Goal: Transaction & Acquisition: Purchase product/service

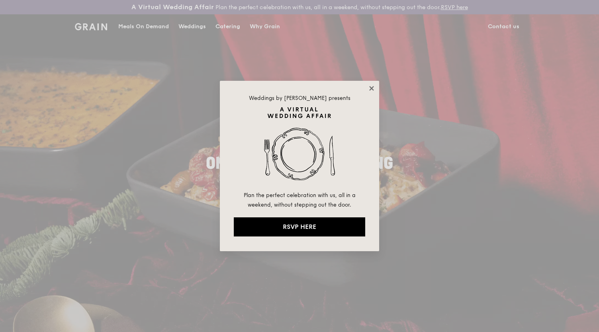
click at [371, 90] on icon at bounding box center [371, 88] width 7 height 7
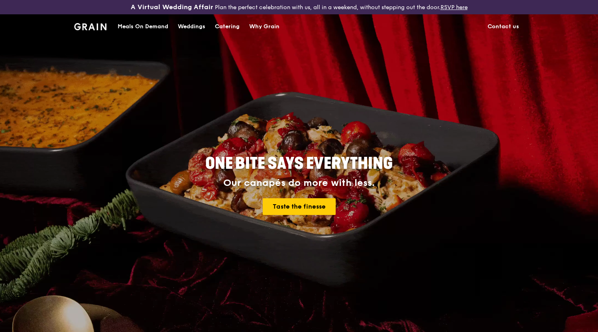
click at [92, 26] on img at bounding box center [90, 26] width 32 height 7
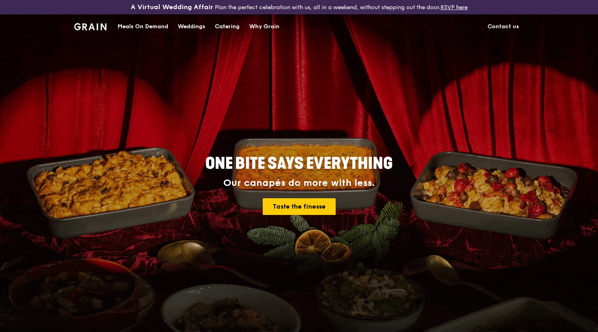
click at [149, 27] on div "Meals On Demand" at bounding box center [143, 27] width 51 height 24
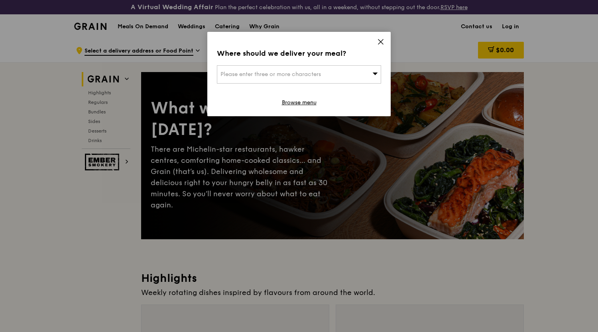
click at [375, 71] on icon at bounding box center [375, 74] width 6 height 6
click at [381, 39] on icon at bounding box center [380, 41] width 7 height 7
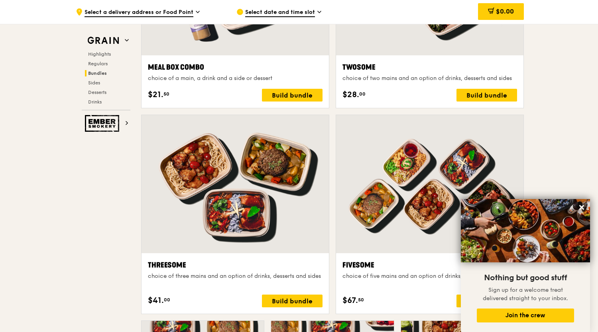
scroll to position [792, 0]
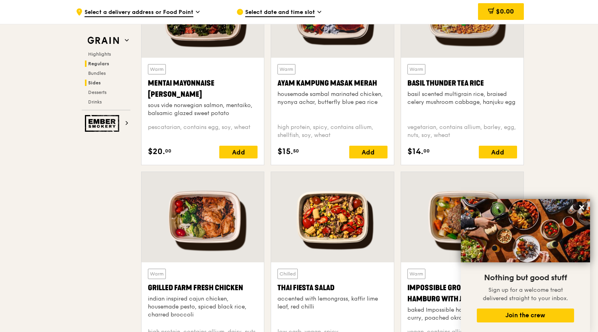
click at [98, 81] on span "Sides" at bounding box center [94, 83] width 13 height 6
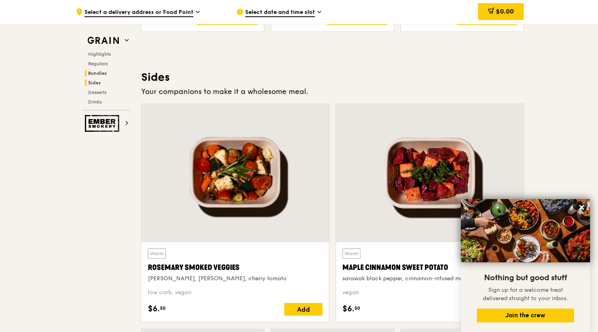
scroll to position [1795, 0]
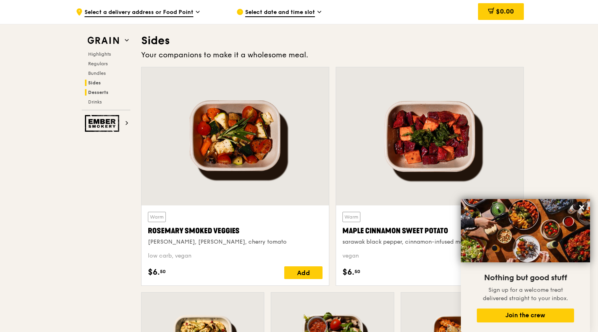
click at [102, 93] on span "Desserts" at bounding box center [98, 93] width 20 height 6
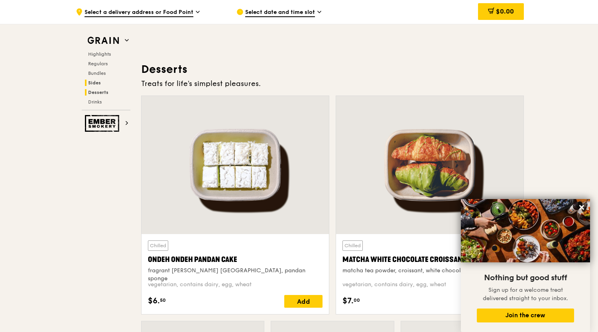
scroll to position [2290, 0]
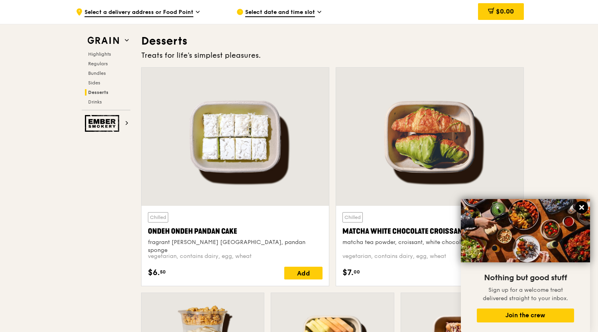
click at [582, 210] on icon at bounding box center [581, 207] width 7 height 7
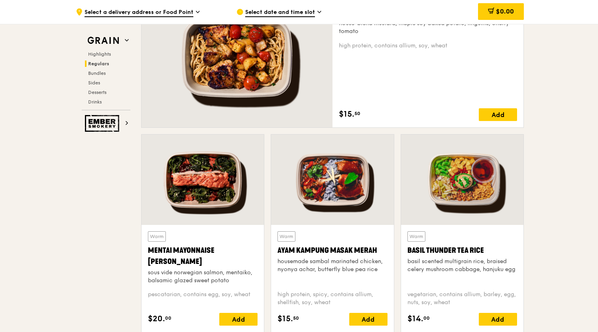
scroll to position [540, 0]
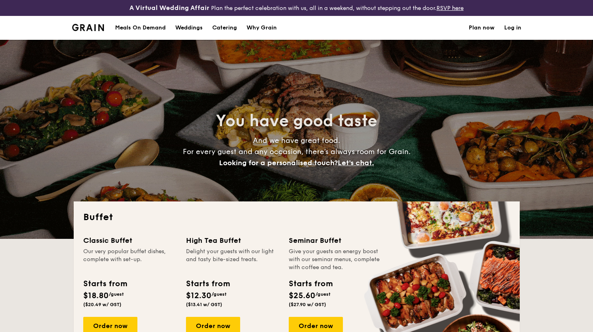
select select
click at [142, 30] on div "Meals On Demand" at bounding box center [140, 28] width 51 height 24
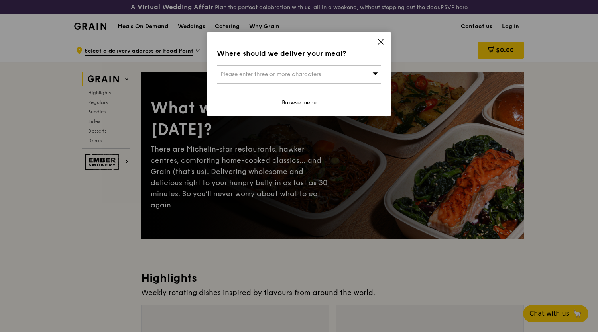
click at [374, 75] on icon at bounding box center [375, 74] width 6 height 6
click at [384, 40] on icon at bounding box center [380, 41] width 7 height 7
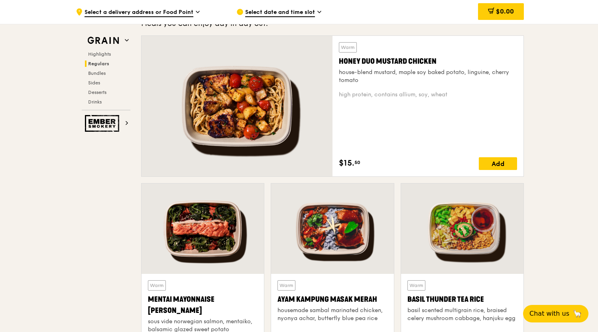
scroll to position [582, 0]
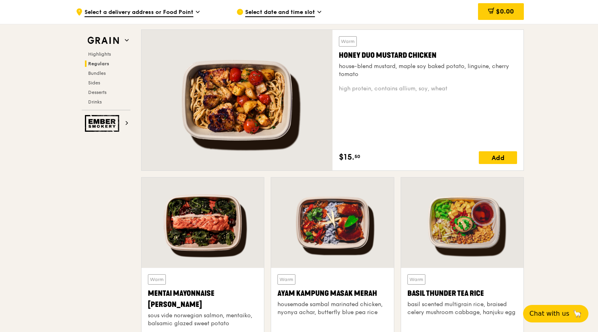
click at [247, 109] on div at bounding box center [236, 100] width 191 height 141
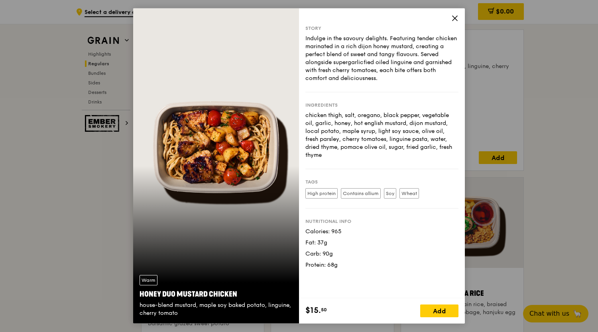
click at [453, 20] on icon at bounding box center [454, 18] width 7 height 7
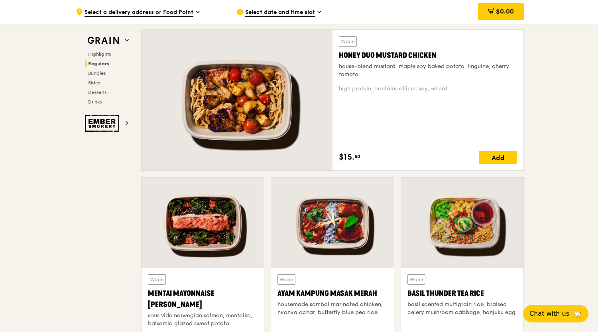
click at [196, 248] on div at bounding box center [202, 223] width 122 height 90
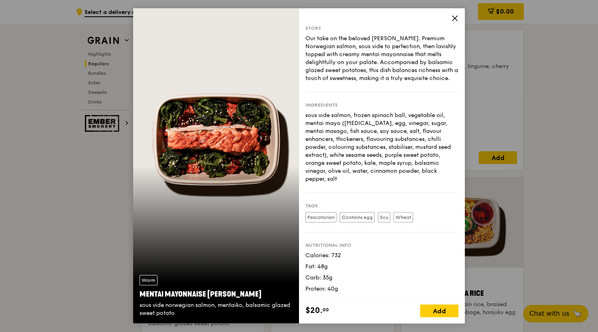
click at [455, 20] on icon at bounding box center [454, 18] width 7 height 7
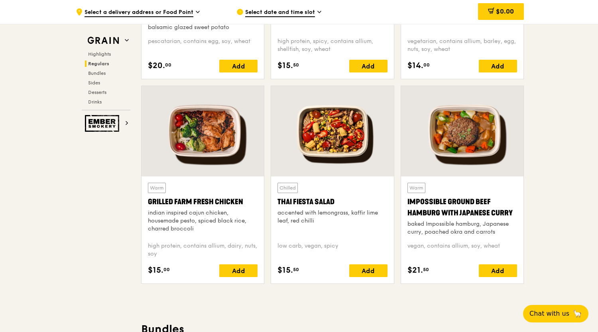
scroll to position [901, 0]
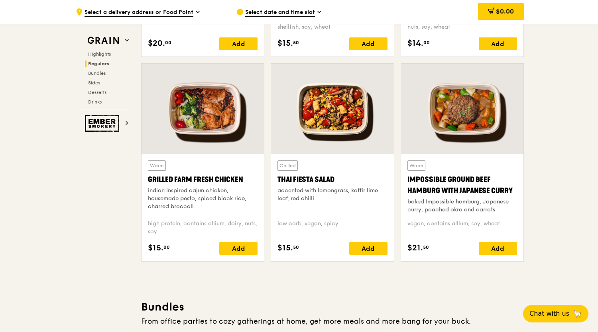
click at [193, 95] on div at bounding box center [202, 109] width 122 height 90
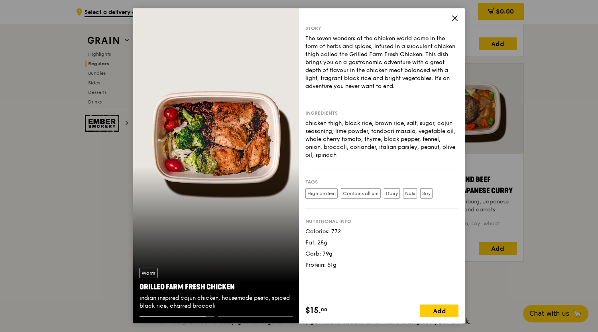
click at [453, 17] on icon at bounding box center [454, 18] width 7 height 7
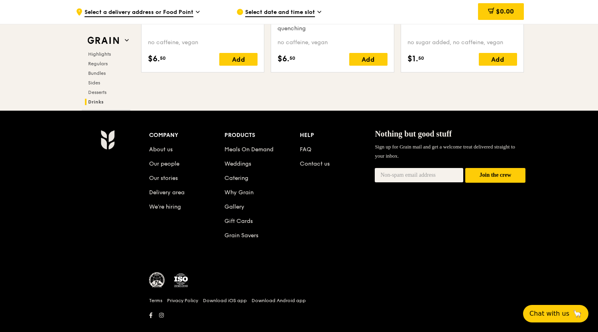
scroll to position [3339, 0]
